Goal: Task Accomplishment & Management: Manage account settings

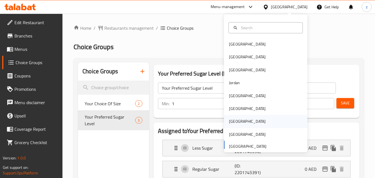
click at [237, 120] on div "[GEOGRAPHIC_DATA]" at bounding box center [248, 121] width 46 height 13
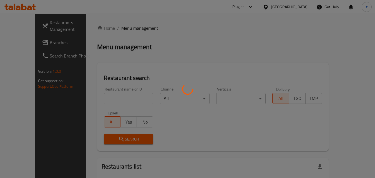
click at [190, 44] on div at bounding box center [187, 89] width 375 height 178
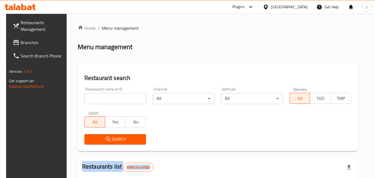
click at [42, 43] on span "Branches" at bounding box center [43, 42] width 44 height 7
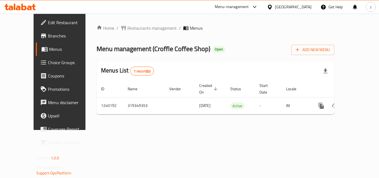
click at [48, 62] on span "Choice Groups" at bounding box center [70, 62] width 44 height 7
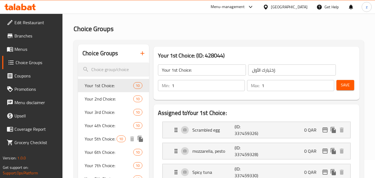
scroll to position [28, 0]
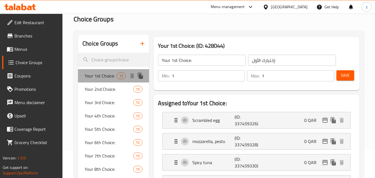
click at [108, 77] on span "Your 1st Choice:" at bounding box center [101, 75] width 32 height 7
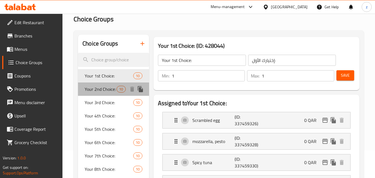
click at [108, 90] on span "Your 2nd Choice:" at bounding box center [101, 89] width 32 height 7
type input "Your 2nd Choice:"
type input "إختيارك الثاني:"
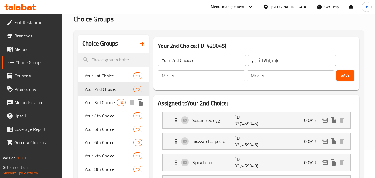
click at [107, 102] on span "Your 3rd Choice:" at bounding box center [101, 102] width 32 height 7
type input "Your 3rd Choice:"
type input "[PERSON_NAME]:"
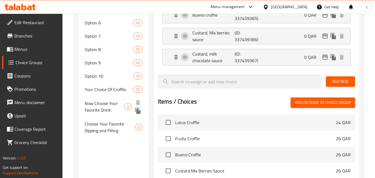
scroll to position [305, 0]
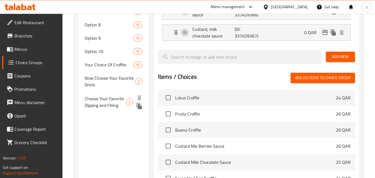
click at [104, 106] on span "Choose Your Favorite Dipping and Filling" at bounding box center [105, 101] width 41 height 13
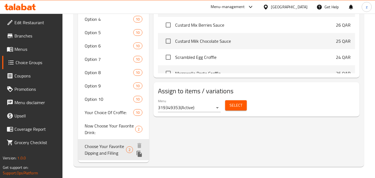
type input "Choose Your Favorite Dipping and Filling"
type input "اختر الآن حشوة مفضلة لديك"
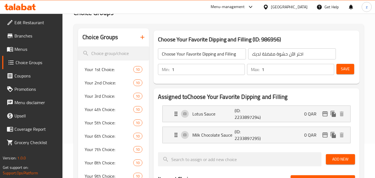
scroll to position [34, 0]
